Goal: Information Seeking & Learning: Find specific fact

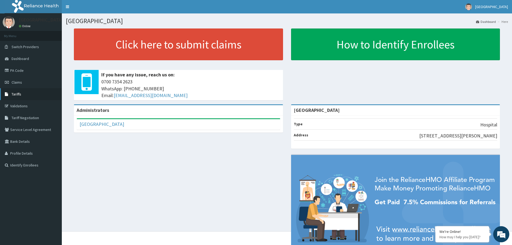
click at [15, 94] on span "Tariffs" at bounding box center [17, 94] width 10 height 5
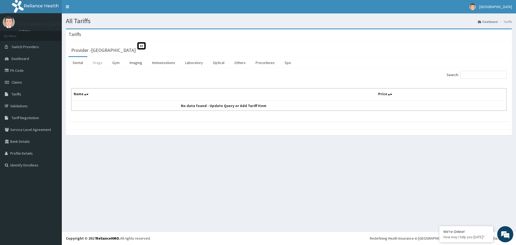
click at [100, 65] on link "Drugs" at bounding box center [98, 62] width 18 height 11
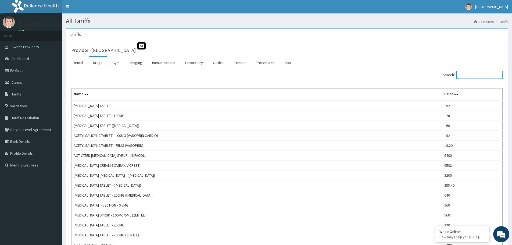
click at [469, 74] on input "Search:" at bounding box center [479, 75] width 46 height 8
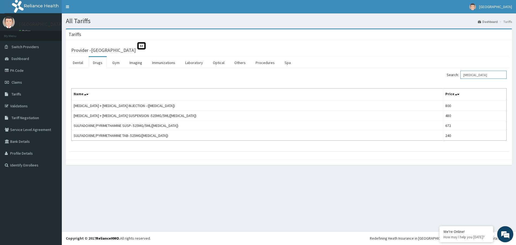
drag, startPoint x: 484, startPoint y: 78, endPoint x: 486, endPoint y: 73, distance: 5.9
click at [484, 78] on input "[MEDICAL_DATA]" at bounding box center [483, 75] width 46 height 8
click at [486, 73] on input "[MEDICAL_DATA]" at bounding box center [483, 75] width 46 height 8
type input "F"
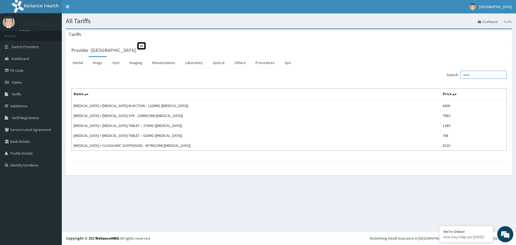
click at [484, 72] on input "AUG" at bounding box center [483, 75] width 46 height 8
type input "A"
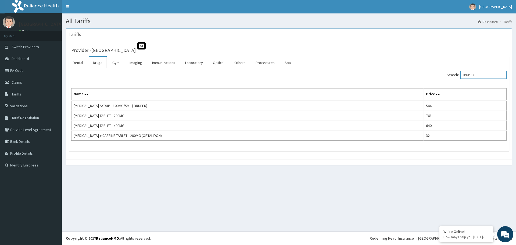
type input "IBUPRO"
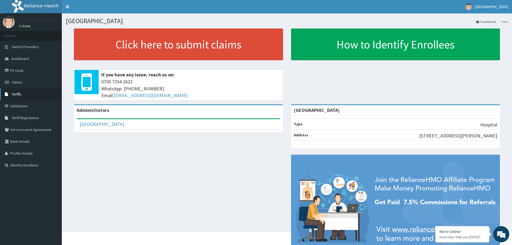
click at [16, 94] on span "Tariffs" at bounding box center [17, 94] width 10 height 5
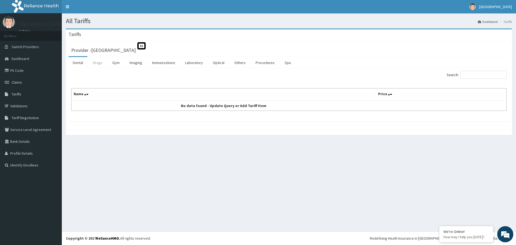
click at [96, 57] on link "Drugs" at bounding box center [98, 62] width 18 height 11
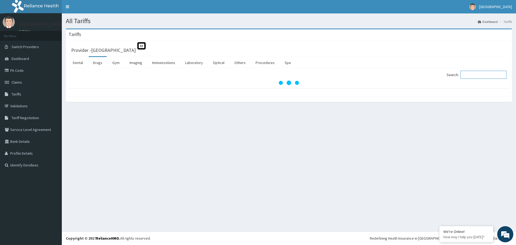
click at [482, 74] on input "Search:" at bounding box center [483, 75] width 46 height 8
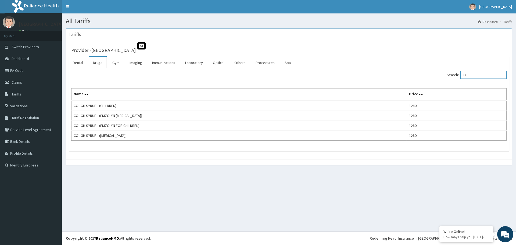
type input "C"
type input "O"
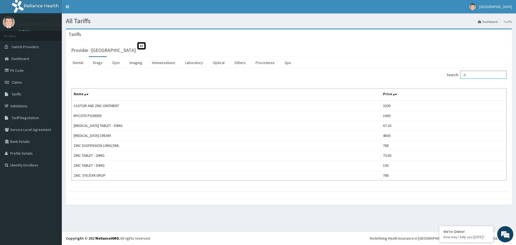
type input "Z"
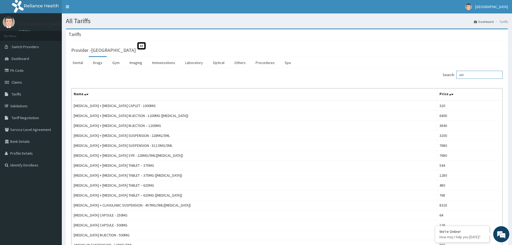
type input "A"
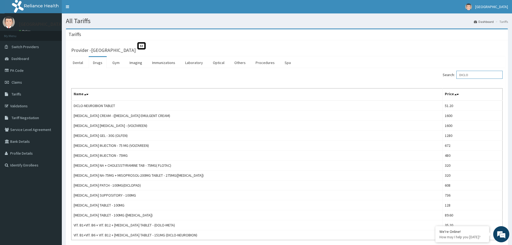
type input "DICLO"
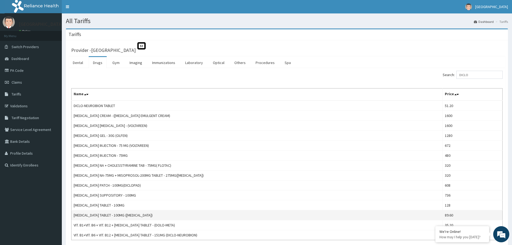
click at [414, 219] on td "[MEDICAL_DATA] TABLET - 100MG ([MEDICAL_DATA])" at bounding box center [257, 215] width 371 height 10
